Goal: Task Accomplishment & Management: Complete application form

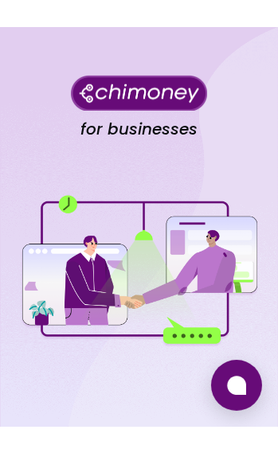
scroll to position [544, 0]
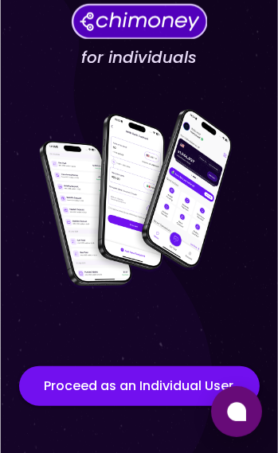
click at [169, 390] on button "Proceed as an Individual User" at bounding box center [139, 386] width 240 height 40
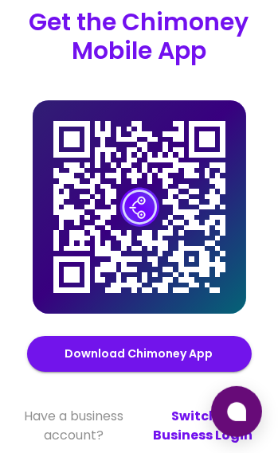
click at [188, 399] on link "Switch to Business Login" at bounding box center [203, 426] width 124 height 38
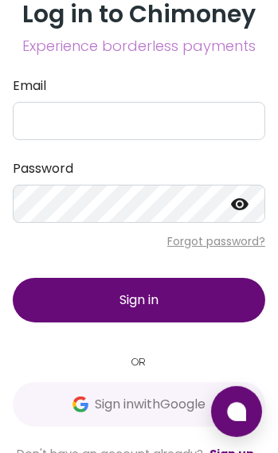
click at [143, 399] on span "Sign in with Google" at bounding box center [150, 404] width 111 height 19
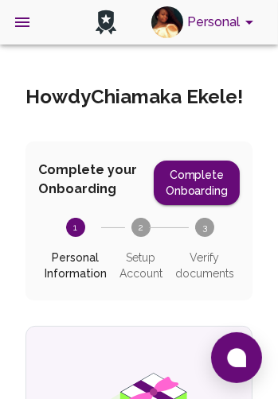
click at [215, 192] on button "Complete Onboarding" at bounding box center [197, 183] width 86 height 45
click at [224, 183] on button "Complete Onboarding" at bounding box center [197, 183] width 86 height 45
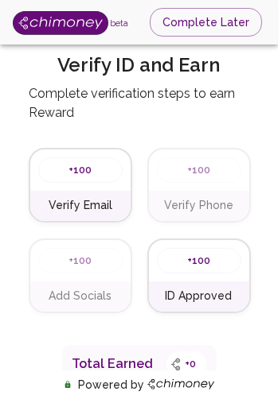
type input "Chiamaka"
type input "Ekele"
type input "I'm an Individual Accepting Payments"
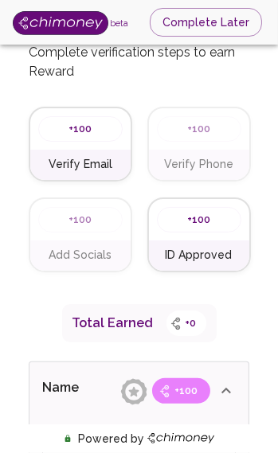
scroll to position [49, 0]
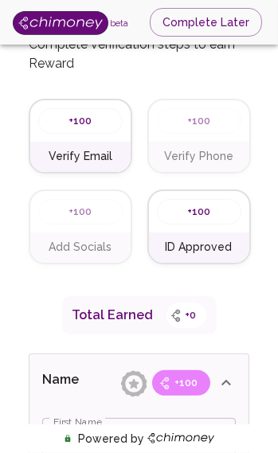
click at [93, 123] on span "+100" at bounding box center [81, 121] width 42 height 16
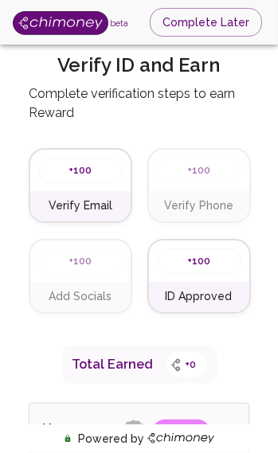
scroll to position [0, 0]
click at [87, 173] on span "+100" at bounding box center [81, 170] width 42 height 16
click at [78, 201] on h6 "Verify Email" at bounding box center [81, 206] width 64 height 18
click at [103, 161] on div "+100" at bounding box center [80, 170] width 84 height 25
click at [72, 182] on div "+100" at bounding box center [80, 170] width 100 height 41
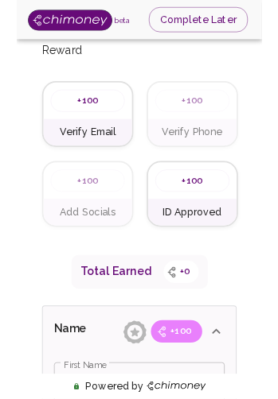
scroll to position [53, 0]
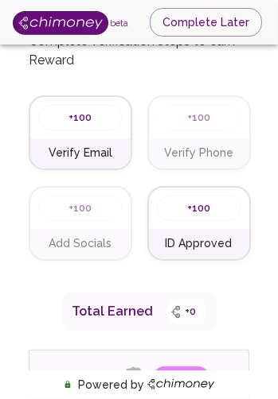
click at [76, 127] on div "+100" at bounding box center [80, 117] width 84 height 25
click at [76, 154] on h6 "Verify Email" at bounding box center [81, 154] width 64 height 18
click at [76, 116] on span "+100" at bounding box center [81, 118] width 42 height 16
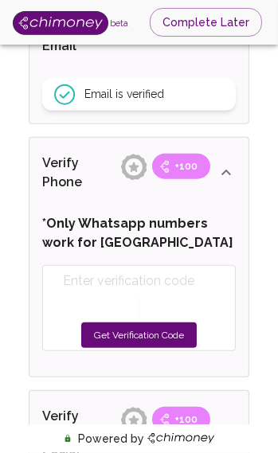
scroll to position [630, 0]
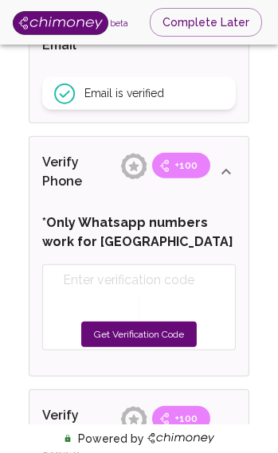
click at [148, 325] on button "Get Verification Code" at bounding box center [138, 333] width 115 height 25
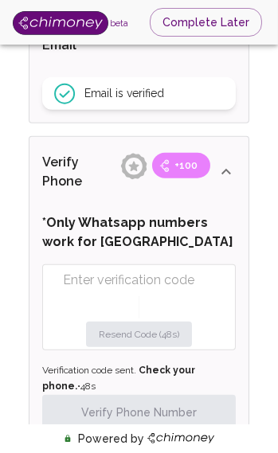
paste input "8818"
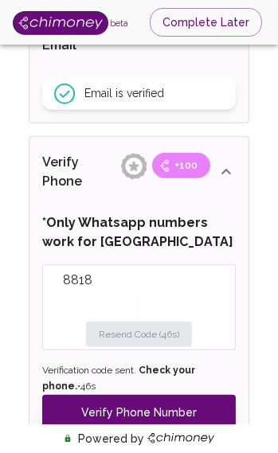
type input "8818"
click at [169, 399] on button "Verify Phone Number" at bounding box center [138, 412] width 193 height 35
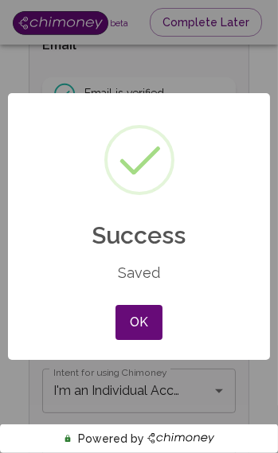
click at [142, 312] on button "OK" at bounding box center [138, 322] width 46 height 35
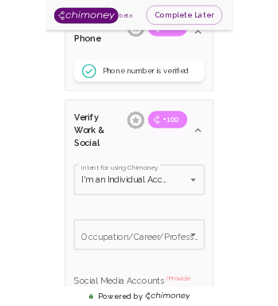
scroll to position [761, 0]
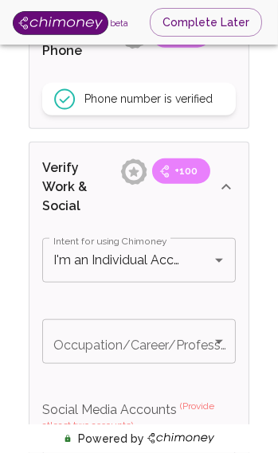
click at [218, 340] on icon "Open" at bounding box center [219, 342] width 8 height 4
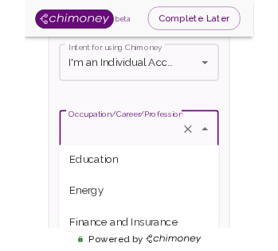
scroll to position [216, 0]
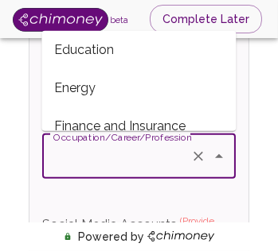
click at [111, 45] on span "Education" at bounding box center [138, 50] width 194 height 38
type input "Education"
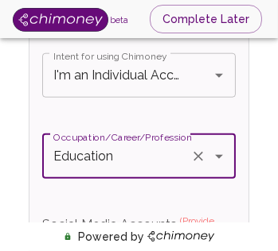
click at [223, 53] on div "I'm an Individual Accepting Payments Intent for using Chimoney" at bounding box center [138, 75] width 193 height 45
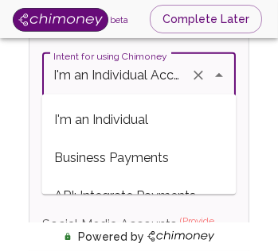
scroll to position [0, 91]
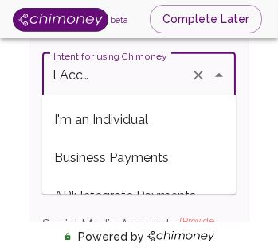
click at [146, 107] on span "I'm an Individual" at bounding box center [138, 120] width 194 height 38
type input "I'm an Individual"
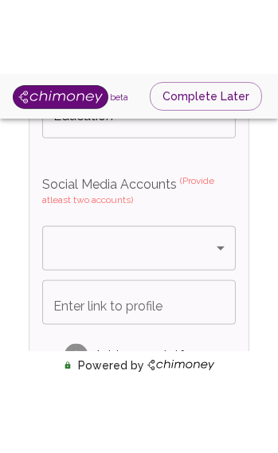
scroll to position [1061, 0]
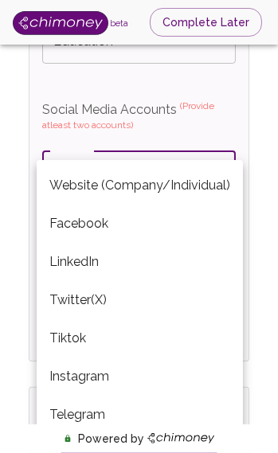
click at [130, 224] on li "Facebook" at bounding box center [140, 224] width 206 height 38
type input "Facebook"
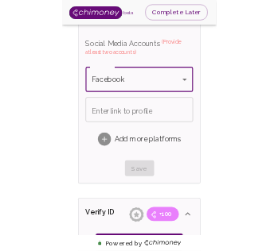
scroll to position [1108, 0]
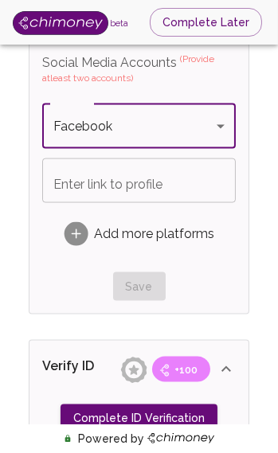
type input "I'm an Individual Accepting Payments"
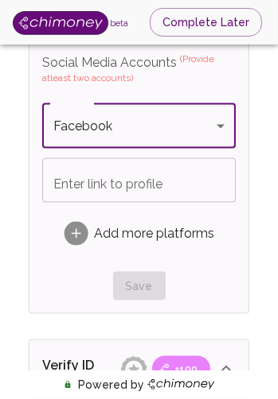
click at [172, 194] on input "Enter link to profile" at bounding box center [138, 180] width 193 height 45
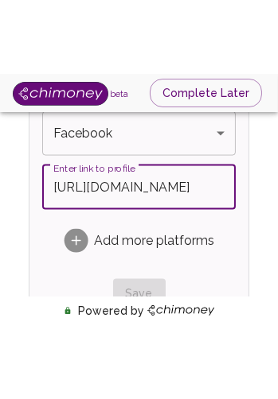
scroll to position [1176, 0]
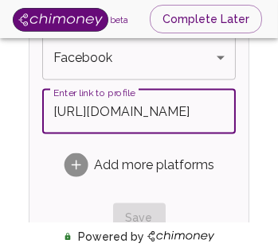
type input "https://www.facebook.com/share/19f9fwvZvJ/"
click at [81, 163] on rect at bounding box center [76, 166] width 24 height 24
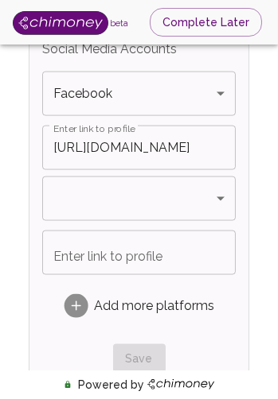
scroll to position [1122, 0]
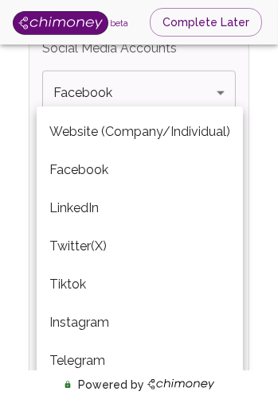
click at [204, 134] on li "Website (Company/Individual)" at bounding box center [140, 132] width 206 height 38
type input "Website (Company/Individual)"
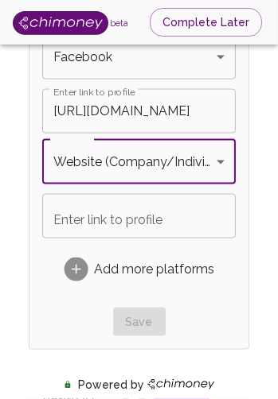
scroll to position [1194, 0]
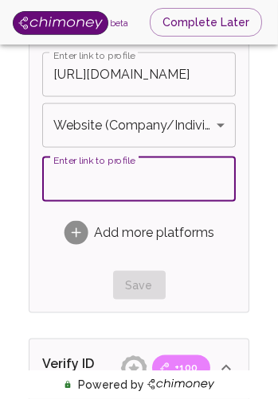
paste input "https://sites.google.com/view/chiamakaekelevirtualassistant?usp=sharing"
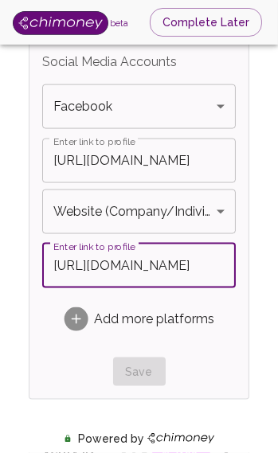
scroll to position [1134, 0]
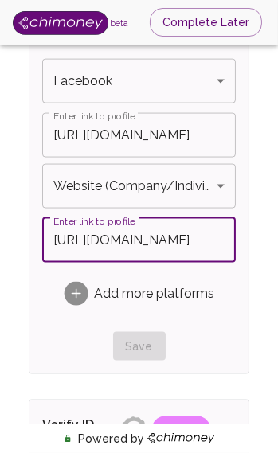
type input "https://sites.google.com/view/chiamakaekelevirtualassistant?usp=sharing"
click at [142, 337] on div "Save" at bounding box center [138, 346] width 193 height 29
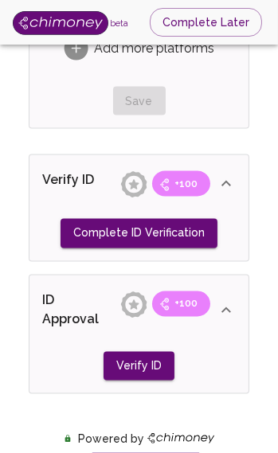
scroll to position [1381, 0]
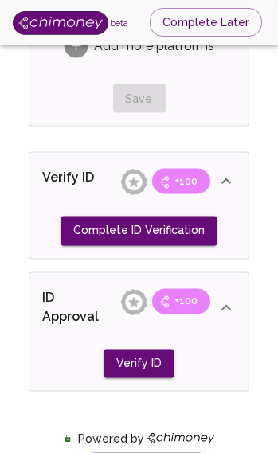
click at [176, 239] on button "Complete ID Verification" at bounding box center [138, 230] width 157 height 29
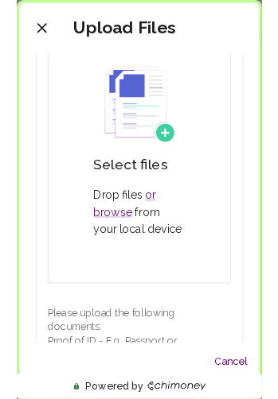
scroll to position [166, 0]
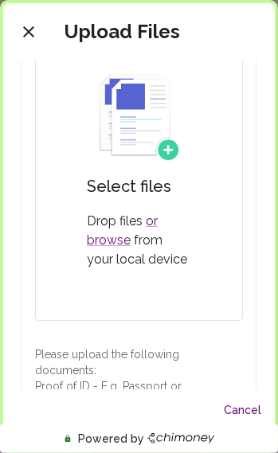
click at [109, 243] on link "or browse" at bounding box center [122, 230] width 71 height 34
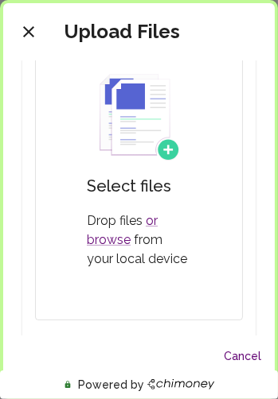
scroll to position [377, 0]
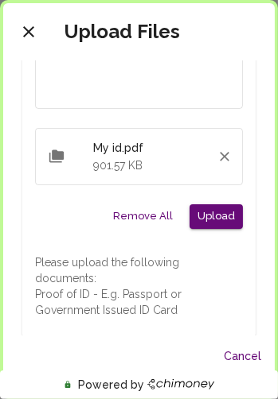
click at [231, 209] on button "Upload" at bounding box center [215, 217] width 53 height 25
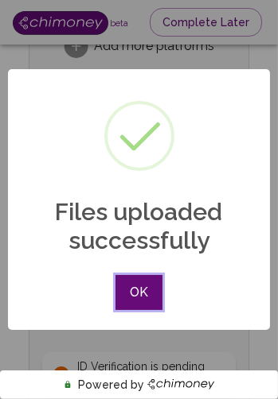
click at [139, 288] on button "OK" at bounding box center [138, 292] width 46 height 35
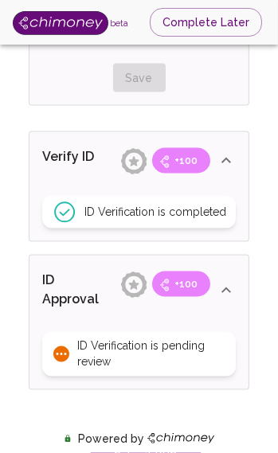
scroll to position [1485, 0]
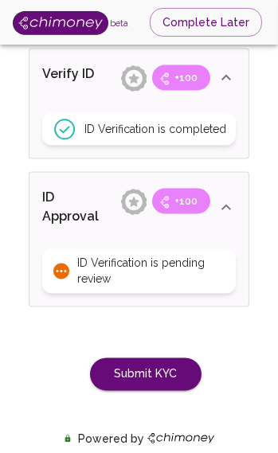
click at [156, 378] on button "Submit KYC" at bounding box center [145, 374] width 111 height 33
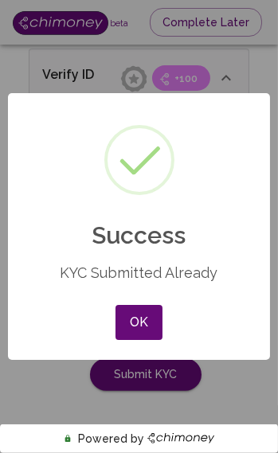
click at [142, 321] on button "OK" at bounding box center [138, 322] width 46 height 35
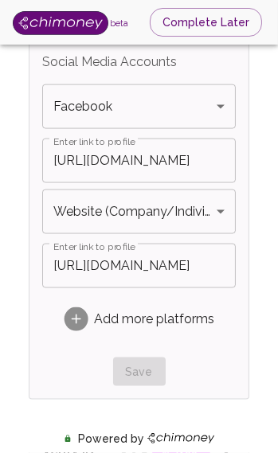
scroll to position [1110, 0]
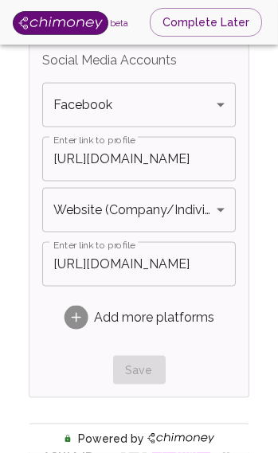
click at [80, 293] on div "Add more platforms" at bounding box center [138, 318] width 193 height 50
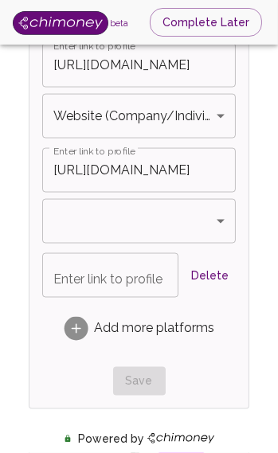
scroll to position [1210, 0]
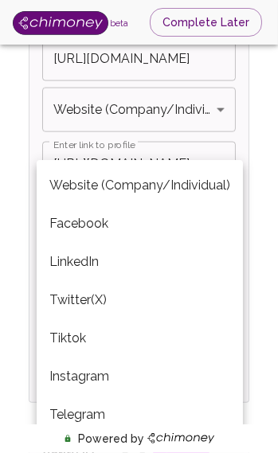
click at [161, 256] on li "LinkedIn" at bounding box center [140, 262] width 206 height 38
type input "LinkedIn"
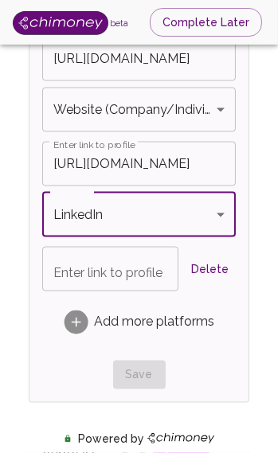
click at [144, 373] on div "Save" at bounding box center [138, 374] width 193 height 29
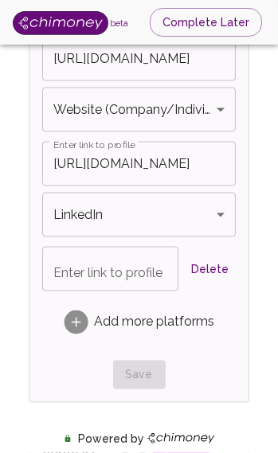
click at [142, 373] on div "Save" at bounding box center [138, 374] width 193 height 29
click at [142, 372] on div "Save" at bounding box center [138, 374] width 193 height 29
click at [216, 266] on button "Delete" at bounding box center [210, 269] width 51 height 29
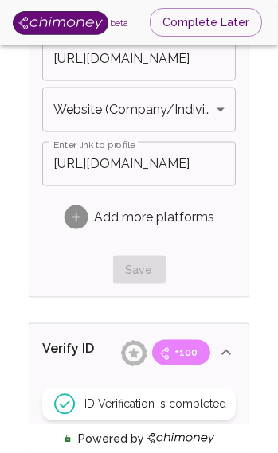
click at [138, 267] on div "Save" at bounding box center [138, 269] width 193 height 29
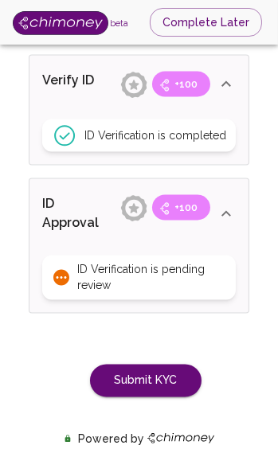
scroll to position [1485, 0]
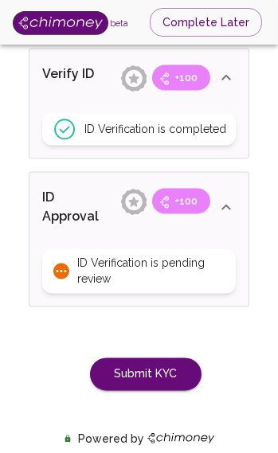
click at [155, 370] on button "Submit KYC" at bounding box center [145, 374] width 111 height 33
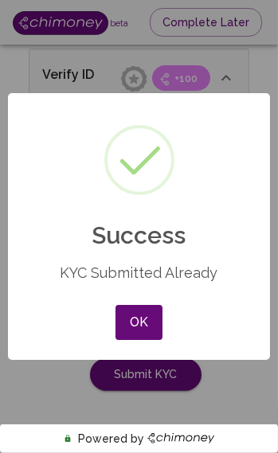
click at [140, 307] on button "OK" at bounding box center [138, 322] width 46 height 35
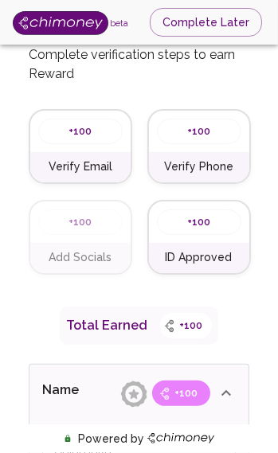
scroll to position [41, 0]
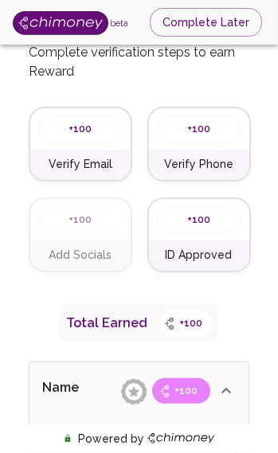
click at [87, 244] on div "Add Socials" at bounding box center [80, 255] width 100 height 30
click at [87, 229] on div "+100" at bounding box center [80, 219] width 84 height 25
click at [70, 228] on div "+100" at bounding box center [80, 219] width 84 height 25
click at [115, 224] on div "+100" at bounding box center [80, 219] width 84 height 25
click at [78, 248] on h6 "Add Socials" at bounding box center [80, 256] width 63 height 18
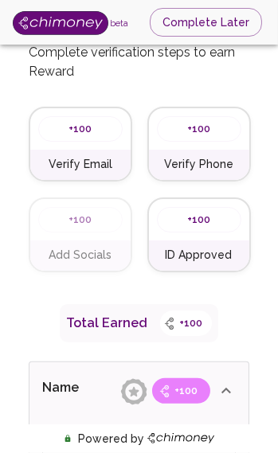
click at [53, 247] on h6 "Add Socials" at bounding box center [80, 256] width 63 height 18
click at [93, 220] on span "+100" at bounding box center [81, 220] width 42 height 16
click at [92, 259] on h6 "Add Socials" at bounding box center [80, 256] width 63 height 18
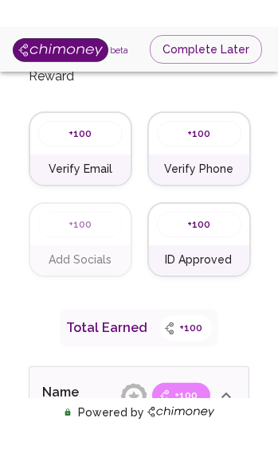
scroll to position [52, 0]
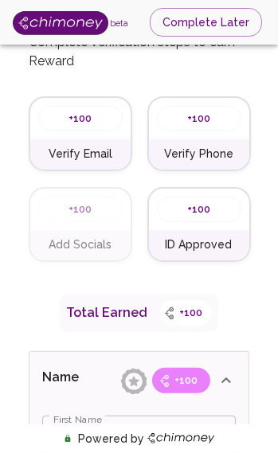
click at [99, 222] on div "+100" at bounding box center [80, 209] width 100 height 41
click at [97, 226] on div "+100" at bounding box center [80, 209] width 100 height 41
click at [83, 223] on div "+100" at bounding box center [80, 209] width 100 height 41
click at [56, 236] on h6 "Add Socials" at bounding box center [80, 245] width 63 height 18
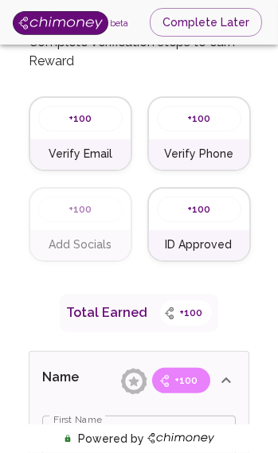
click at [103, 207] on div "+100" at bounding box center [80, 209] width 84 height 25
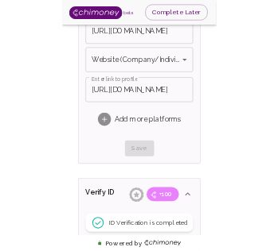
scroll to position [1212, 0]
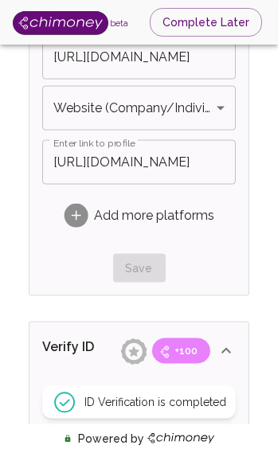
click at [80, 205] on rect at bounding box center [76, 216] width 24 height 24
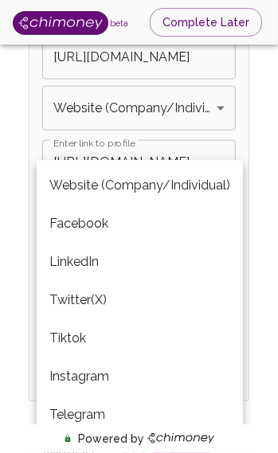
click at [101, 399] on li "Telegram" at bounding box center [140, 414] width 206 height 38
type input "Telegram"
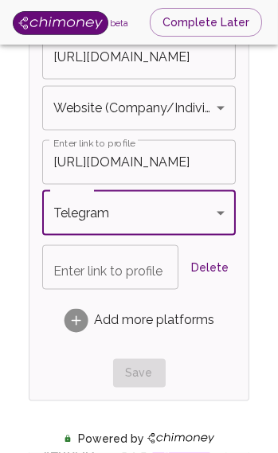
click at [76, 316] on icon at bounding box center [76, 321] width 2 height 10
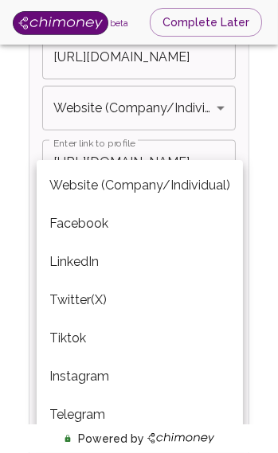
click at [116, 259] on li "LinkedIn" at bounding box center [140, 262] width 206 height 38
type input "LinkedIn"
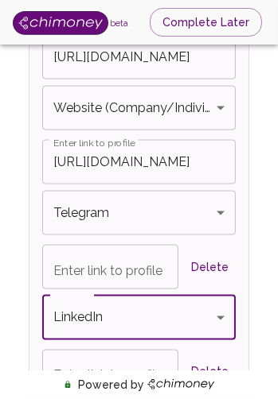
click at [130, 261] on div "Enter link to profile Enter link to profile" at bounding box center [110, 267] width 136 height 45
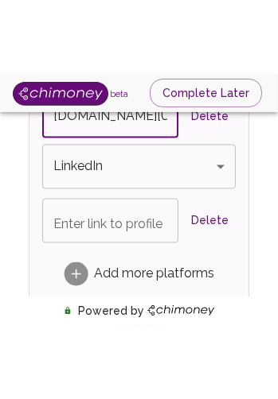
scroll to position [1439, 0]
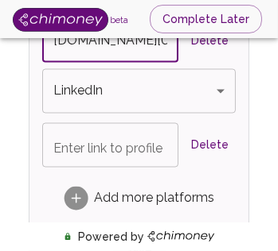
type input "t.me/Fanfave"
click at [137, 138] on div "Enter link to profile Enter link to profile" at bounding box center [110, 145] width 136 height 45
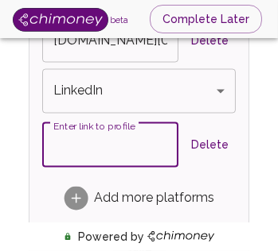
click at [224, 138] on button "Delete" at bounding box center [210, 145] width 51 height 29
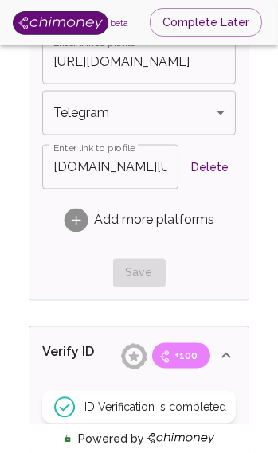
scroll to position [1589, 0]
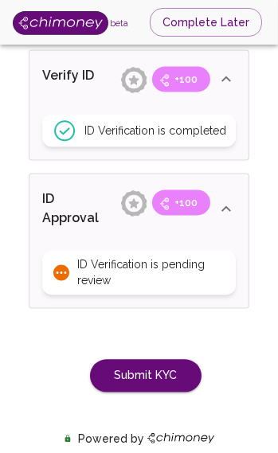
click at [158, 370] on button "Submit KYC" at bounding box center [145, 375] width 111 height 33
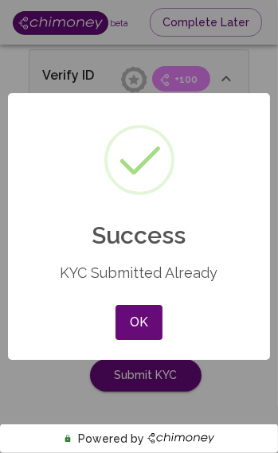
click at [142, 308] on button "OK" at bounding box center [138, 322] width 46 height 35
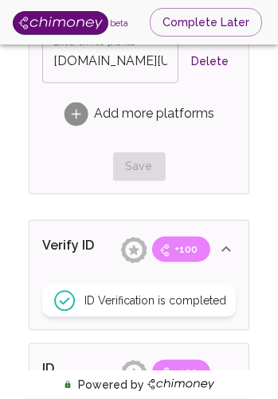
scroll to position [0, 0]
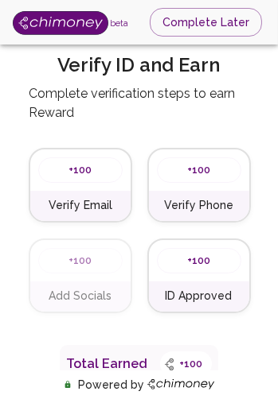
click at [219, 24] on button "Complete Later" at bounding box center [206, 22] width 112 height 29
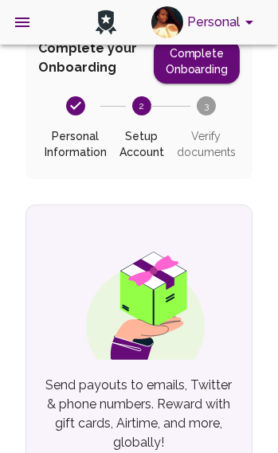
scroll to position [128, 0]
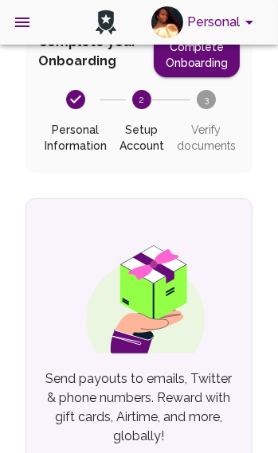
click at [204, 95] on text "3" at bounding box center [206, 99] width 5 height 11
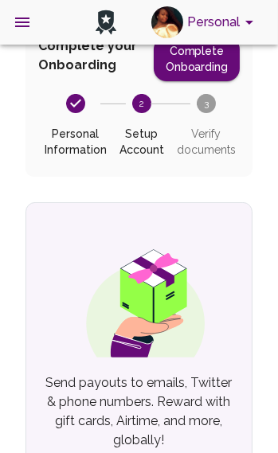
scroll to position [64, 0]
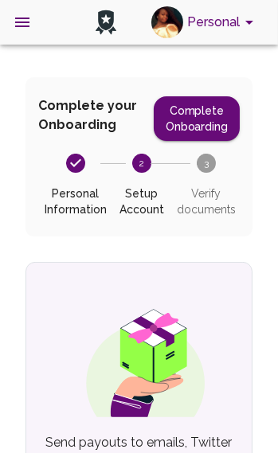
click at [208, 169] on circle at bounding box center [206, 163] width 19 height 19
click at [208, 109] on button "Complete Onboarding" at bounding box center [197, 118] width 86 height 45
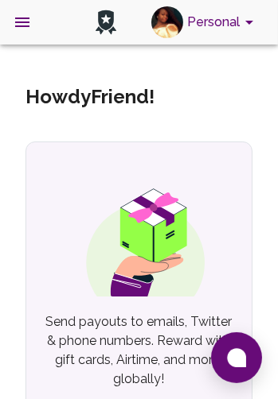
click at [254, 16] on icon "account of current user" at bounding box center [249, 22] width 19 height 19
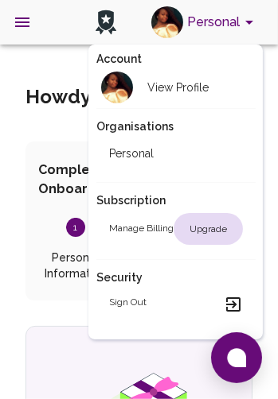
click at [14, 288] on div at bounding box center [139, 199] width 278 height 399
click at [2, 169] on div at bounding box center [139, 199] width 278 height 399
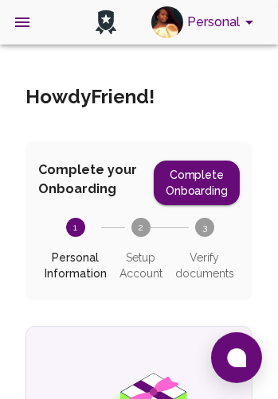
click at [25, 129] on div at bounding box center [139, 199] width 278 height 399
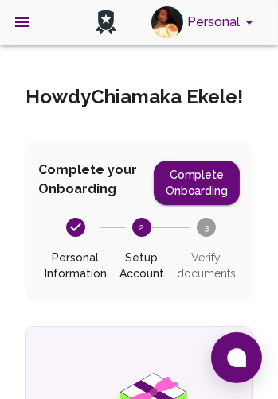
click at [17, 22] on icon "open drawer" at bounding box center [22, 23] width 14 height 10
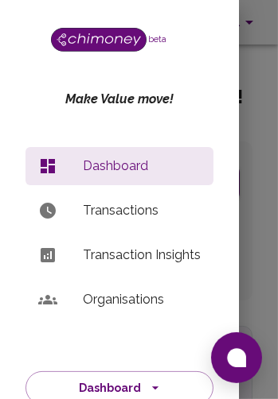
click at [187, 201] on p "Transactions" at bounding box center [142, 210] width 118 height 19
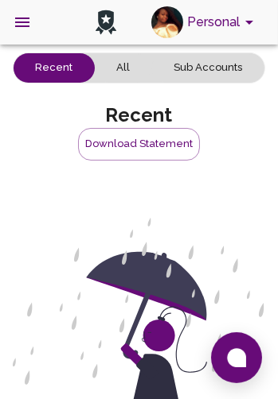
click at [116, 65] on button "All" at bounding box center [123, 67] width 57 height 29
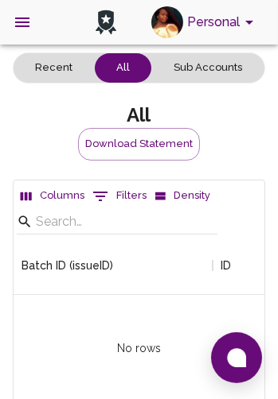
click at [230, 69] on button "Sub Accounts" at bounding box center [207, 67] width 112 height 29
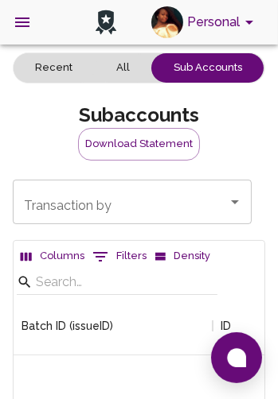
click at [246, 25] on icon "account of current user" at bounding box center [249, 22] width 19 height 19
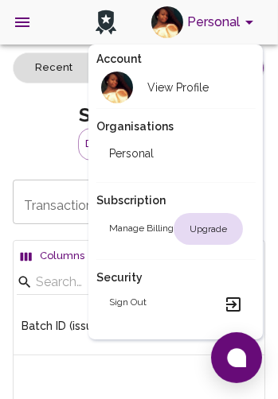
click at [212, 90] on li "View Profile" at bounding box center [175, 87] width 159 height 41
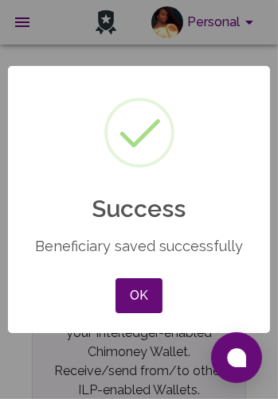
click at [139, 313] on button "OK" at bounding box center [138, 296] width 46 height 35
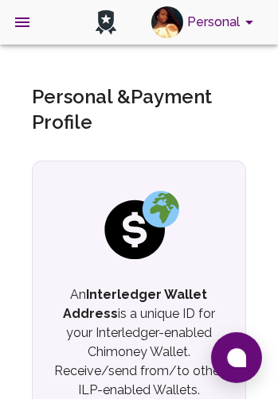
click at [30, 14] on icon "open drawer" at bounding box center [22, 22] width 19 height 19
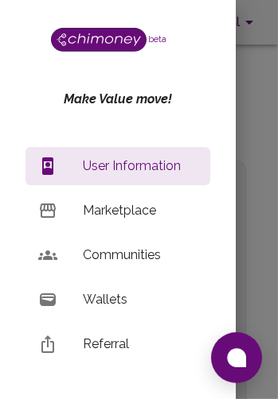
click at [153, 299] on p "Wallets" at bounding box center [140, 299] width 115 height 19
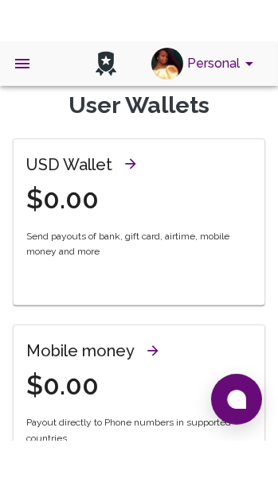
scroll to position [26, 0]
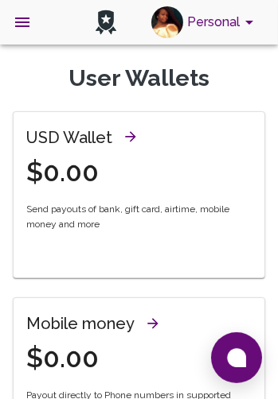
click at [254, 20] on icon "account of current user" at bounding box center [249, 22] width 19 height 19
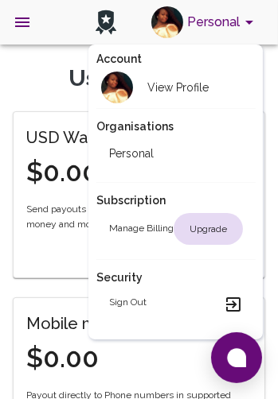
click at [161, 388] on div at bounding box center [139, 199] width 278 height 399
